Goal: Book appointment/travel/reservation

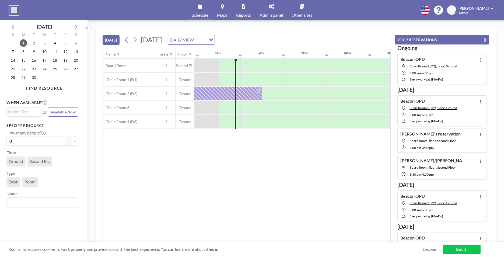
scroll to position [0, 711]
click at [56, 52] on span "11" at bounding box center [55, 52] width 8 height 8
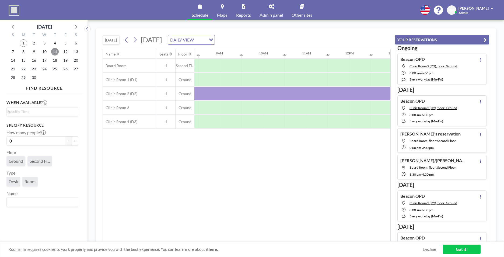
scroll to position [0, 363]
click at [302, 74] on div at bounding box center [295, 79] width 22 height 13
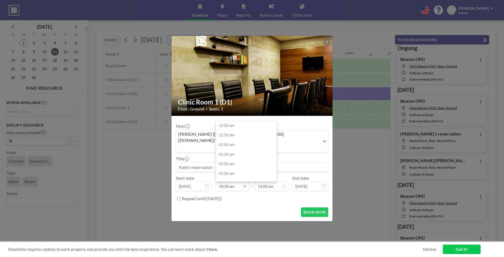
scroll to position [201, 0]
click at [228, 182] on input "10:30 am" at bounding box center [232, 186] width 33 height 9
type input "10:45 am"
click at [268, 159] on div "05:30 pm" at bounding box center [258, 164] width 63 height 10
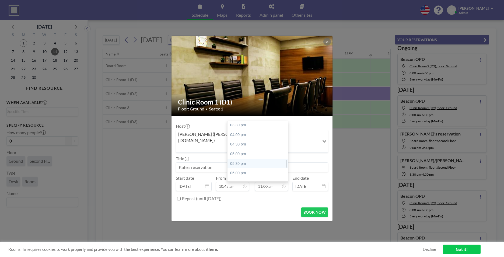
type input "05:30 pm"
click at [229, 163] on input at bounding box center [252, 167] width 152 height 9
click at [229, 163] on input "Prof. Javadpour's Clinic" at bounding box center [252, 167] width 152 height 9
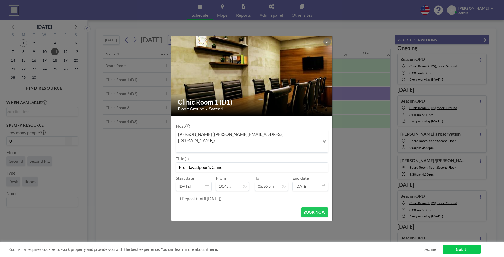
click at [229, 163] on input "Prof. Javadpour's Clinic" at bounding box center [252, 167] width 152 height 9
type input "Prof. Javadpour's Clinic"
click at [322, 207] on button "BOOK NOW" at bounding box center [314, 211] width 27 height 9
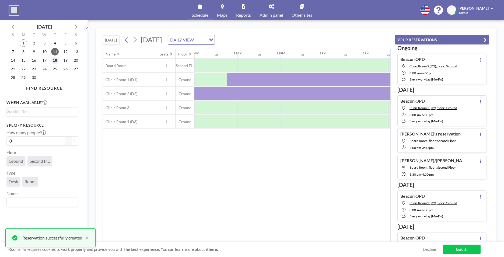
click at [54, 61] on span "18" at bounding box center [55, 61] width 8 height 8
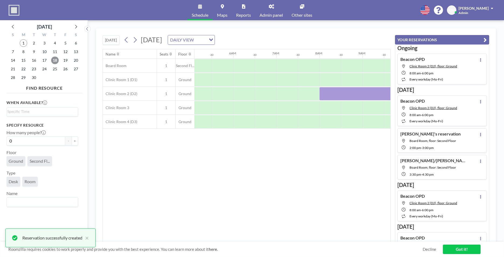
scroll to position [0, 323]
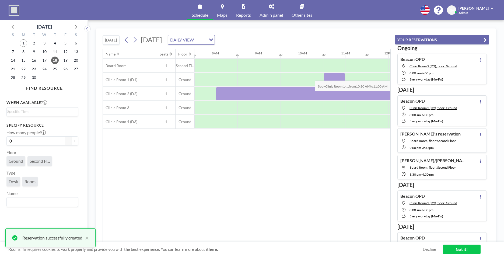
click at [339, 76] on div at bounding box center [335, 79] width 22 height 13
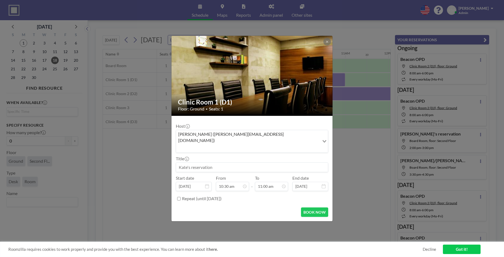
click at [200, 163] on input at bounding box center [252, 167] width 152 height 9
paste input "Prof. Javadpour's Clinic"
type input "Prof. Javadpour's Clinic"
click at [230, 182] on input "10:30 am" at bounding box center [232, 186] width 33 height 9
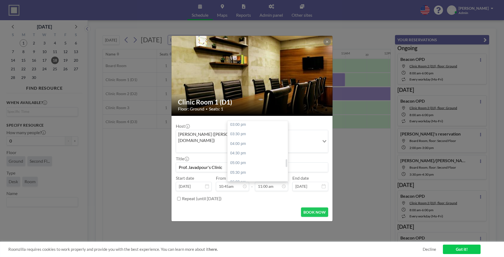
scroll to position [293, 0]
type input "10:30 am"
click at [248, 164] on div "05:30 pm" at bounding box center [258, 168] width 63 height 10
type input "05:30 pm"
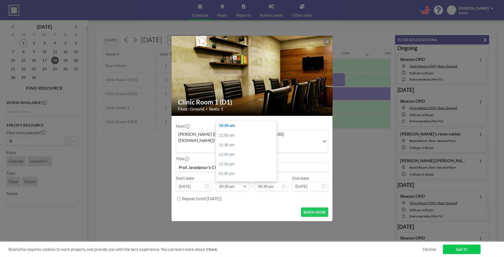
click at [228, 182] on input "10:30 am" at bounding box center [232, 186] width 33 height 9
type input "10:45 am"
click at [222, 196] on label "Repeat (until [DATE])" at bounding box center [202, 198] width 40 height 5
click at [181, 197] on input "Repeat (until [DATE])" at bounding box center [178, 198] width 3 height 3
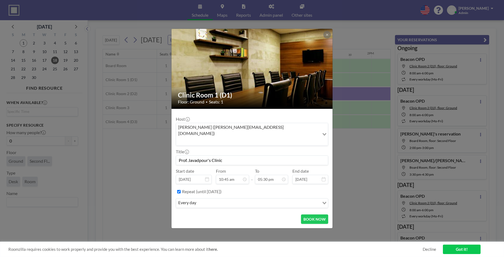
scroll to position [0, 431]
click at [222, 189] on label "Repeat (until [DATE])" at bounding box center [202, 191] width 40 height 5
click at [181, 190] on input "Repeat (until [DATE])" at bounding box center [178, 191] width 3 height 3
checkbox input "false"
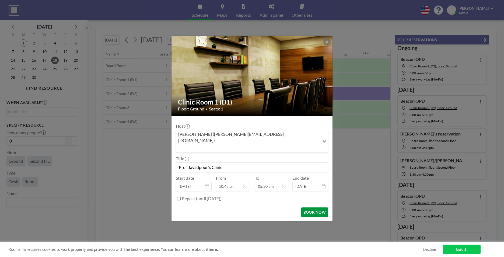
click at [318, 207] on button "BOOK NOW" at bounding box center [314, 211] width 27 height 9
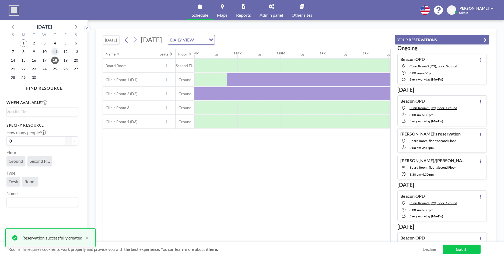
click at [55, 53] on span "11" at bounding box center [55, 52] width 8 height 8
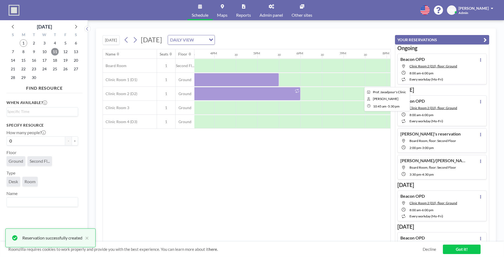
scroll to position [0, 670]
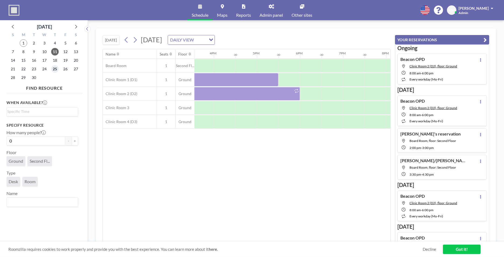
click at [55, 67] on span "25" at bounding box center [55, 69] width 8 height 8
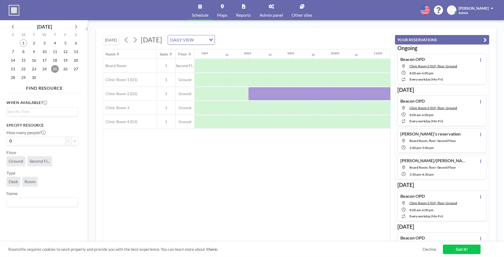
scroll to position [0, 323]
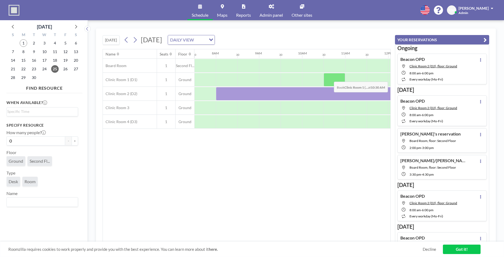
click at [330, 78] on div at bounding box center [335, 79] width 22 height 13
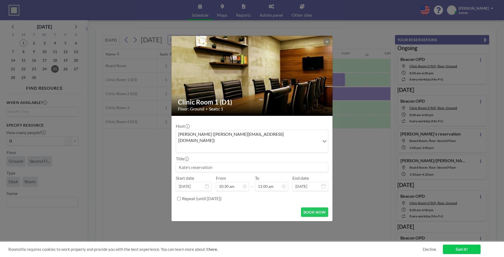
click at [262, 163] on input at bounding box center [252, 167] width 152 height 9
paste input "Prof. Javadpour's Clinic"
type input "Prof. Javadpour's Clinic"
click at [228, 182] on input "10:30 am" at bounding box center [232, 186] width 33 height 9
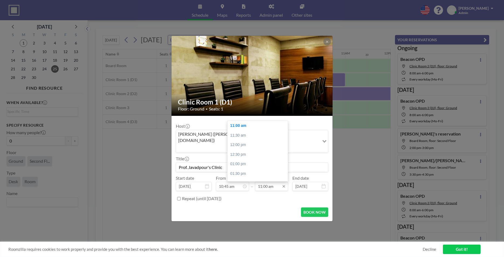
type input "10:45 am"
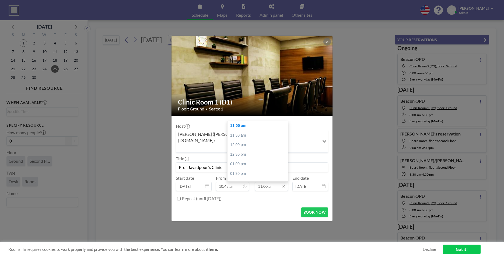
click at [273, 182] on input "11:00 am" at bounding box center [271, 186] width 33 height 9
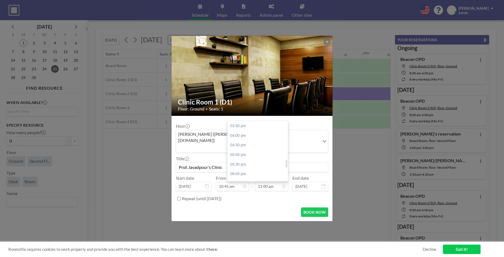
scroll to position [296, 0]
click at [270, 160] on div "05:30 pm" at bounding box center [258, 165] width 63 height 10
type input "05:30 pm"
click at [284, 194] on div "Repeat (until [DATE])" at bounding box center [255, 198] width 146 height 9
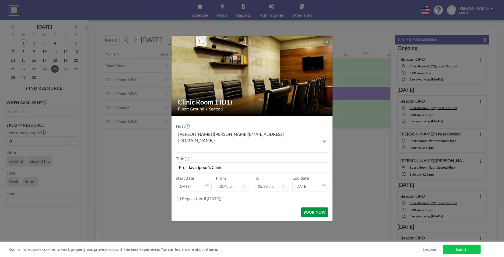
click at [318, 207] on button "BOOK NOW" at bounding box center [314, 211] width 27 height 9
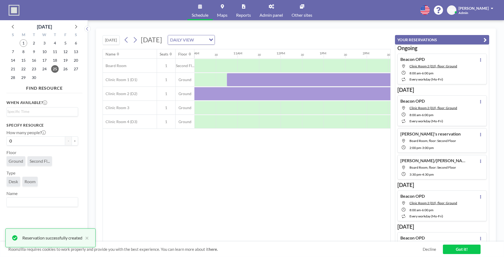
click at [469, 250] on link "Got it!" at bounding box center [462, 248] width 38 height 9
